Goal: Transaction & Acquisition: Purchase product/service

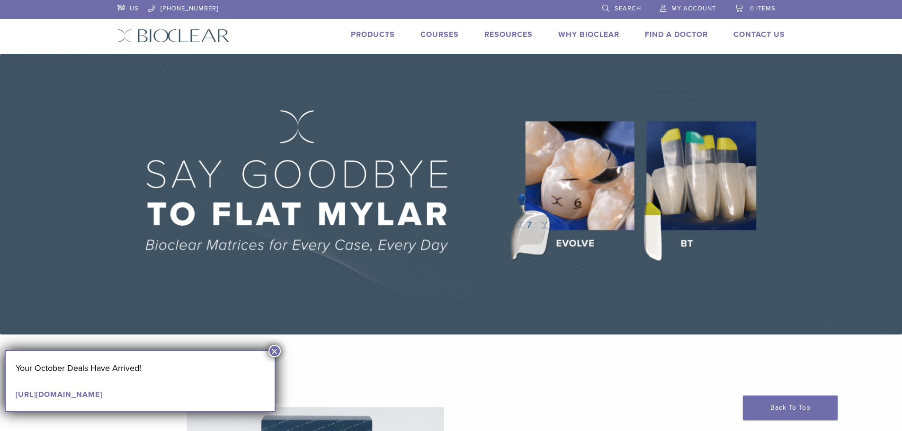
click at [376, 33] on link "Products" at bounding box center [373, 34] width 44 height 9
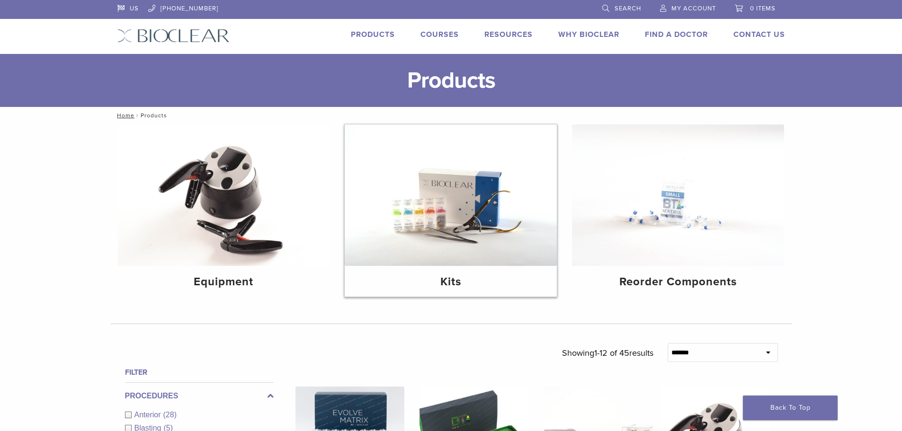
click at [432, 233] on img at bounding box center [451, 196] width 212 height 142
